Goal: Find specific page/section: Find specific page/section

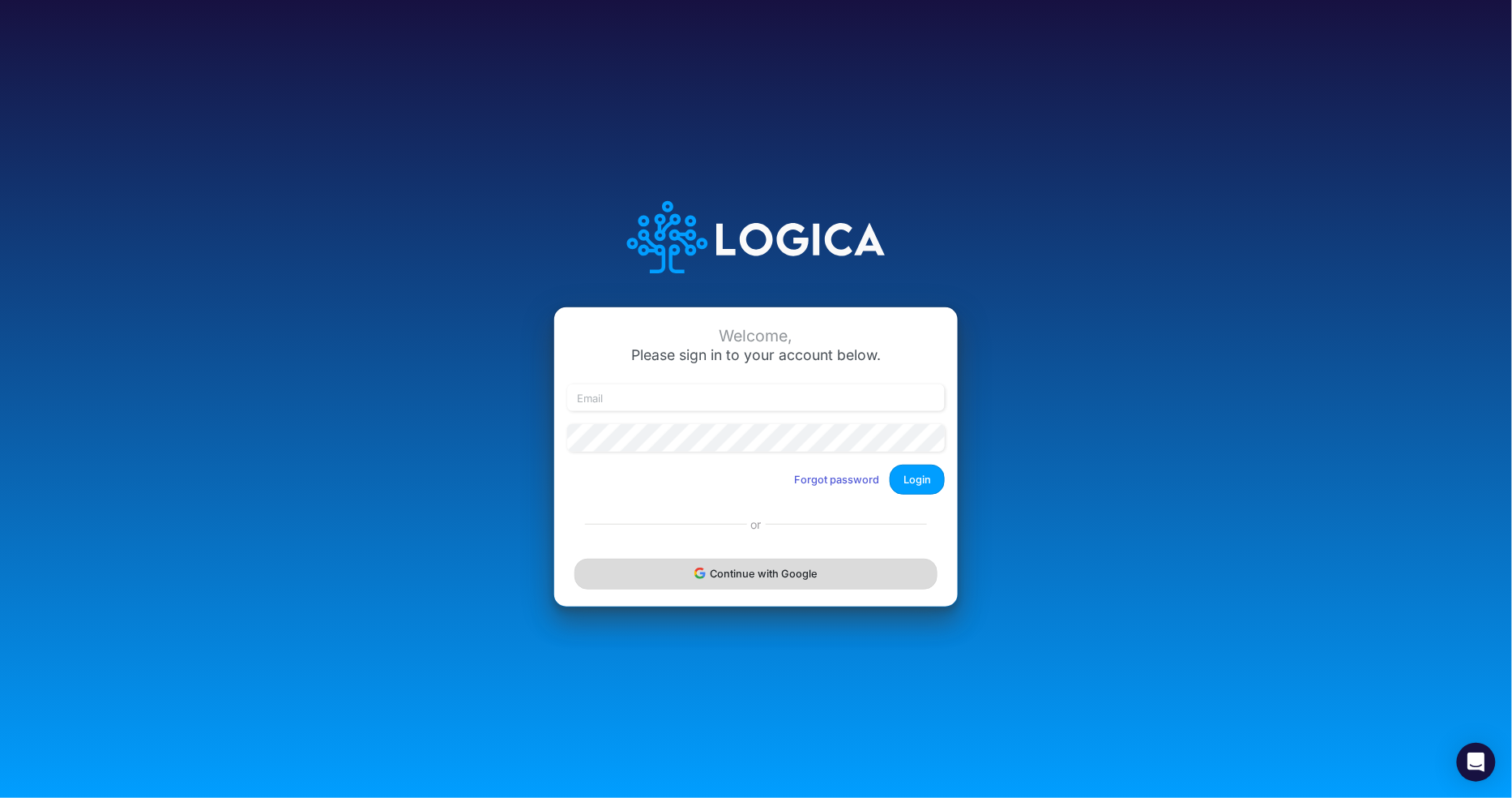
click at [870, 580] on button "Continue with Google" at bounding box center [756, 573] width 363 height 30
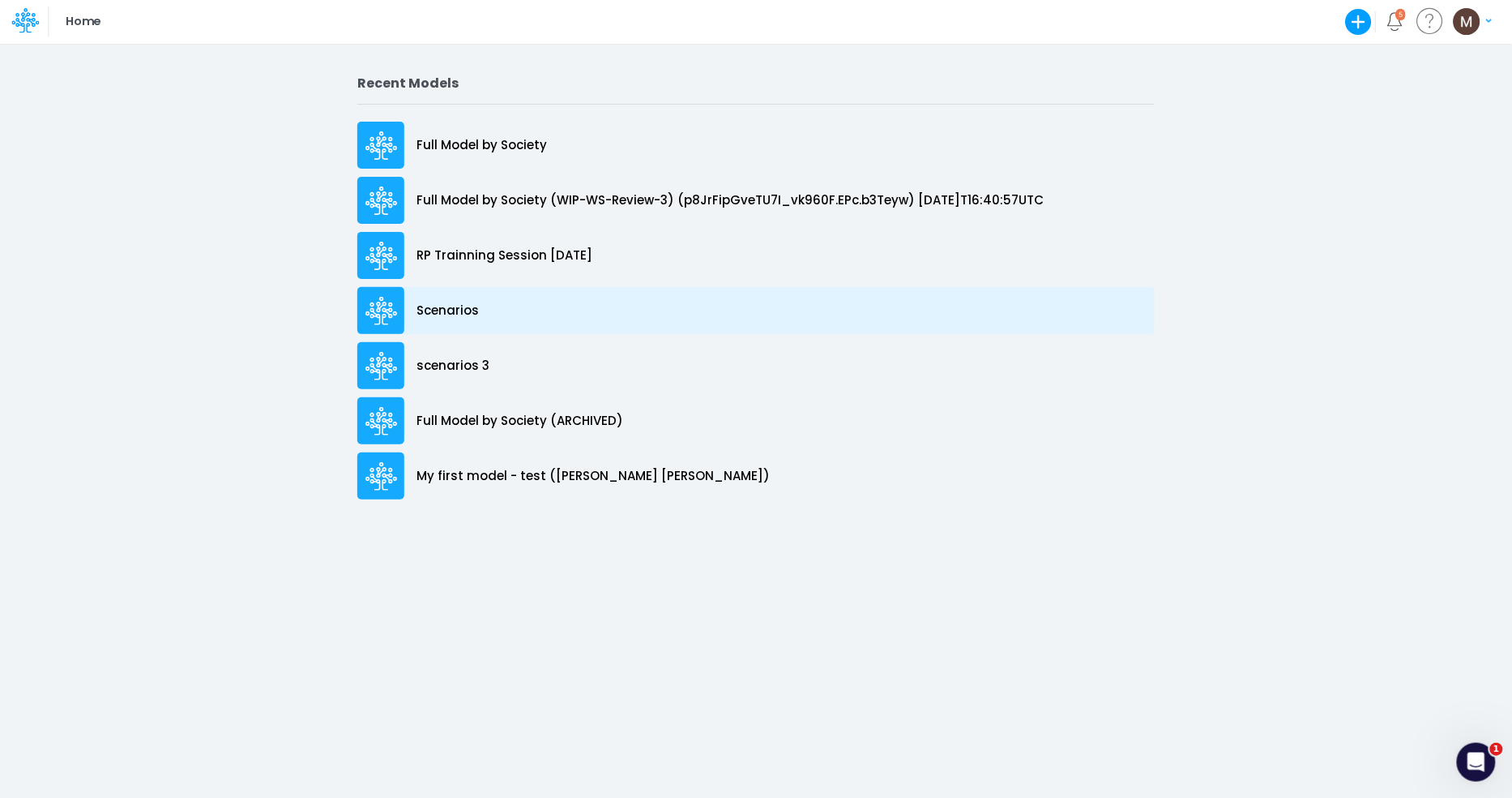
click at [444, 313] on p "Scenarios" at bounding box center [448, 310] width 62 height 18
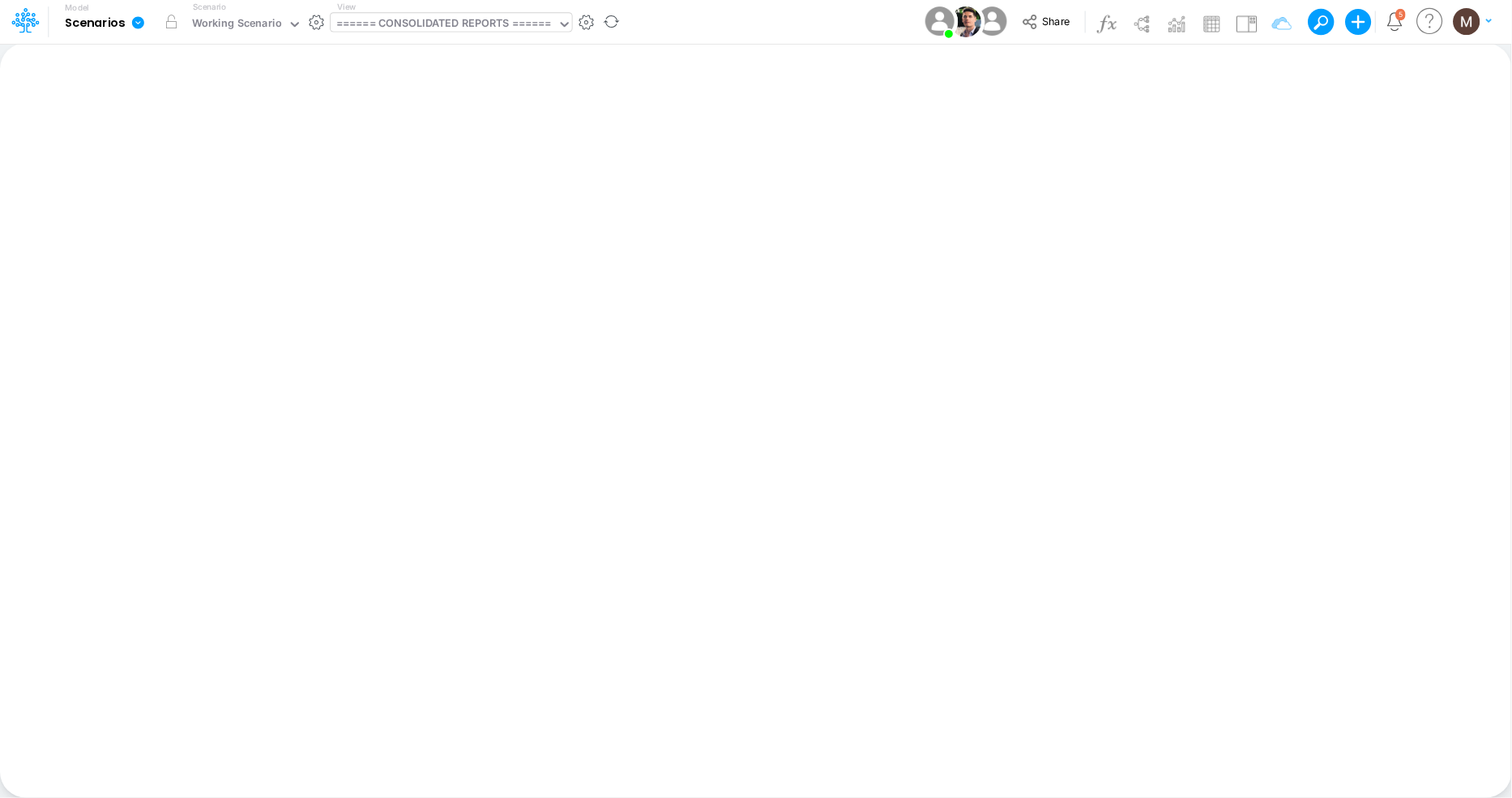
click at [539, 30] on div "====== CONSOLIDATED REPORTS ======" at bounding box center [444, 24] width 216 height 18
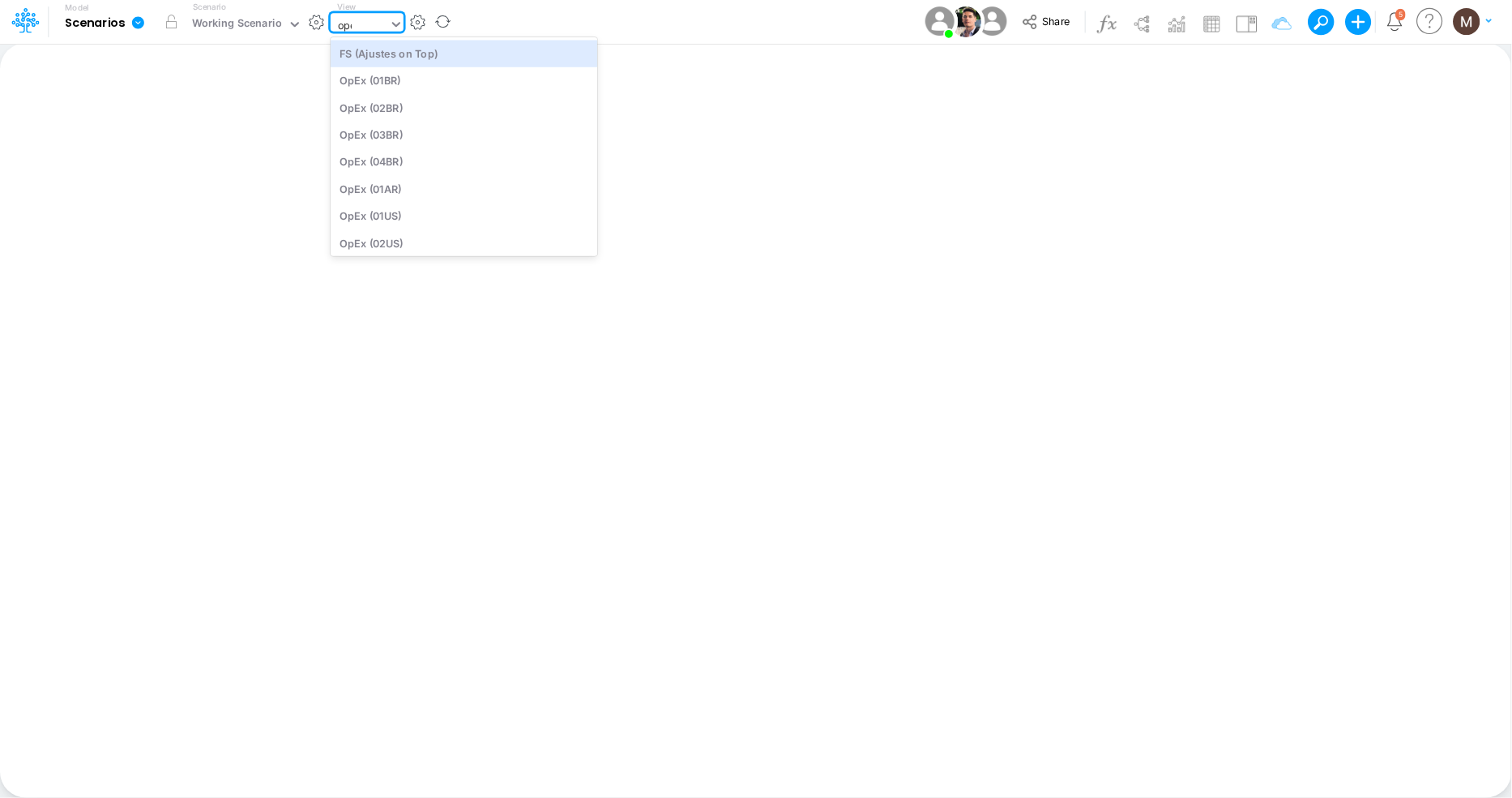
type input "opex"
click at [511, 61] on div "OpEx (01BR)" at bounding box center [439, 53] width 219 height 27
